Goal: Task Accomplishment & Management: Use online tool/utility

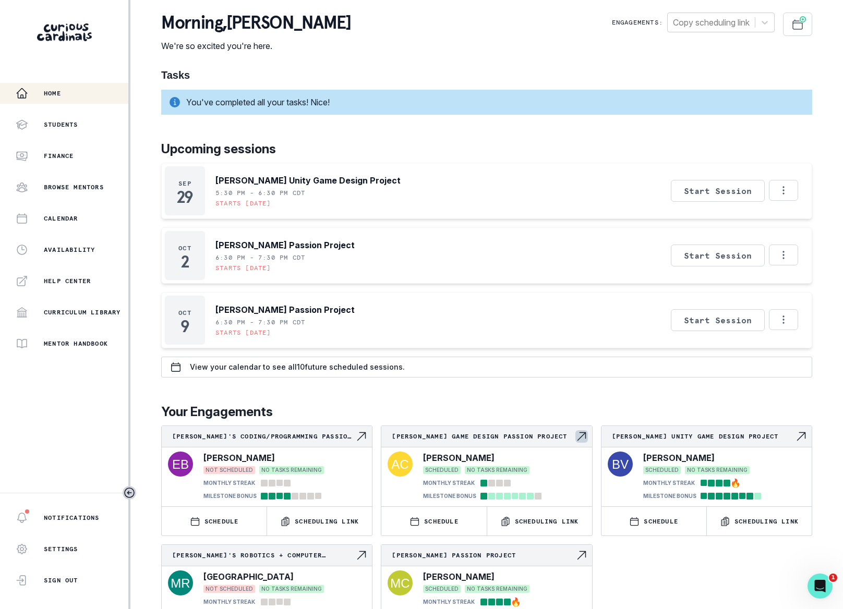
click at [490, 438] on p "[PERSON_NAME] Game Design Passion Project" at bounding box center [483, 436] width 183 height 8
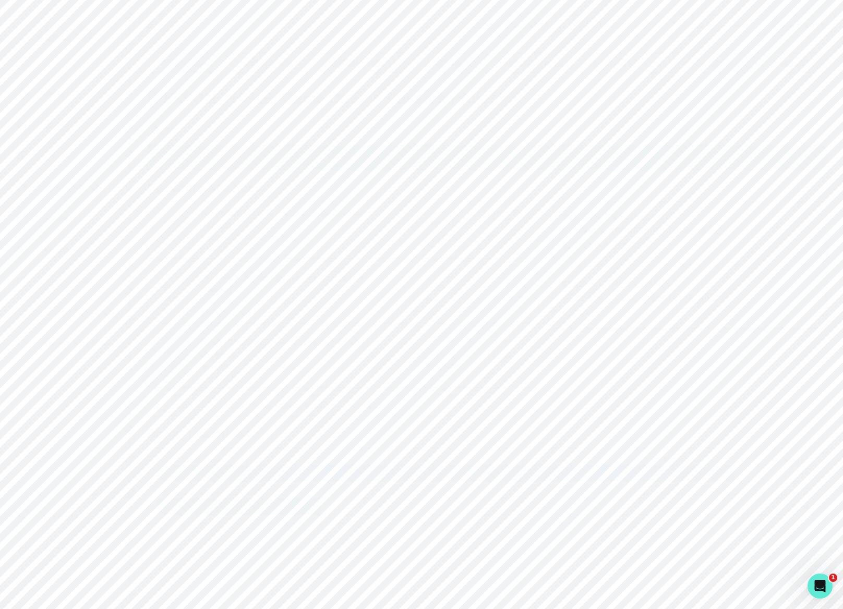
click at [458, 236] on button "Start Session" at bounding box center [443, 229] width 92 height 34
click at [767, 533] on button "Start Session" at bounding box center [716, 526] width 211 height 24
